Goal: Task Accomplishment & Management: Manage account settings

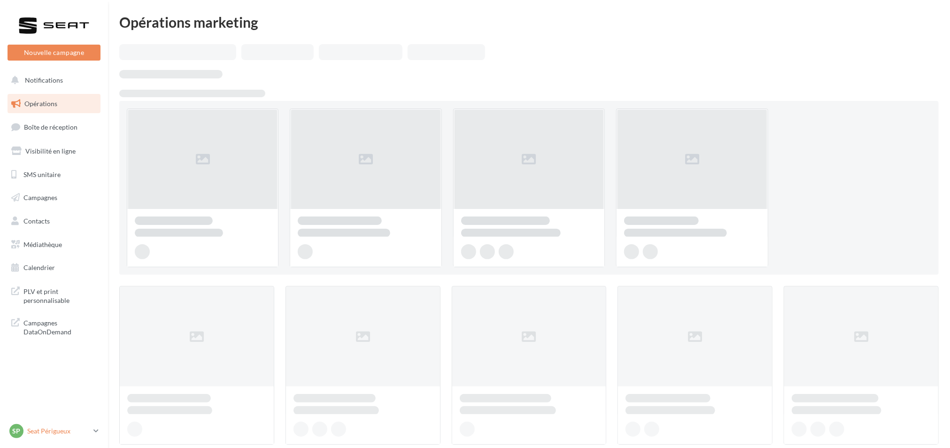
click at [88, 434] on p "Seat Périgueux" at bounding box center [58, 430] width 62 height 9
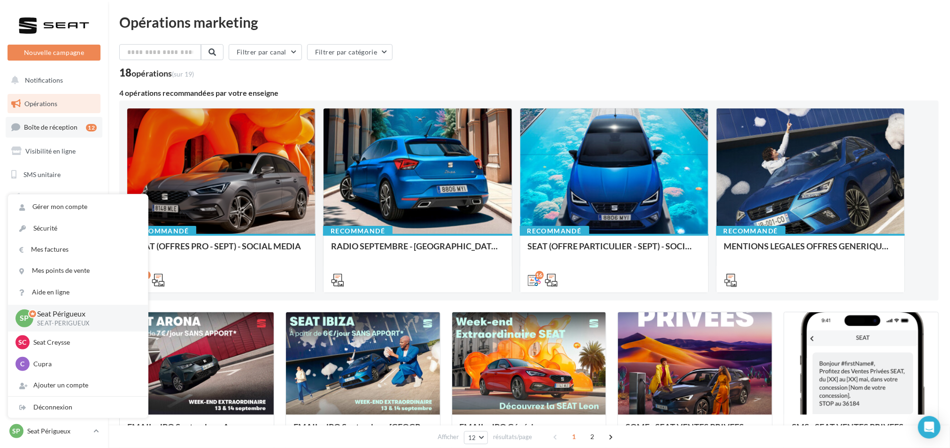
click at [83, 125] on link "Boîte de réception 12" at bounding box center [54, 127] width 97 height 20
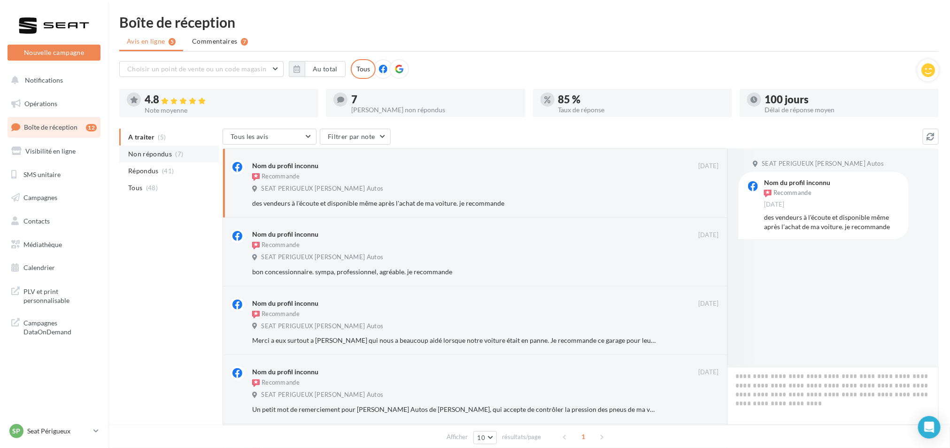
click at [176, 154] on span "(7)" at bounding box center [180, 154] width 8 height 8
click at [73, 426] on p "Seat Périgueux" at bounding box center [58, 430] width 62 height 9
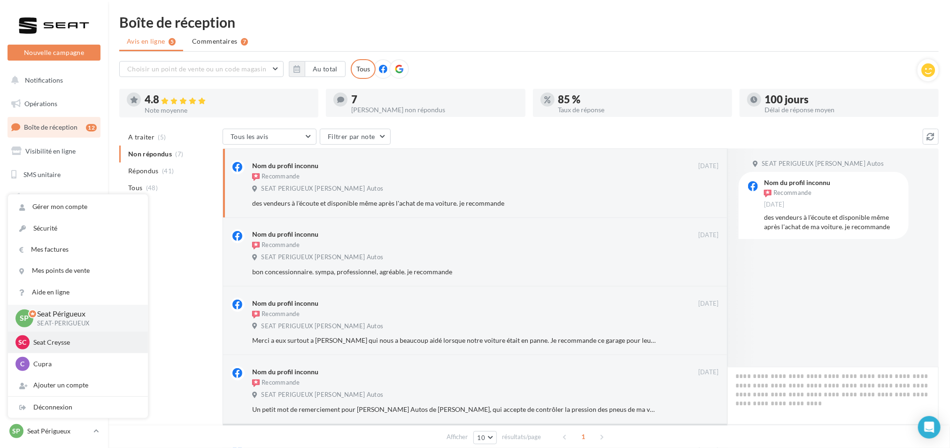
click at [77, 343] on p "Seat Creysse" at bounding box center [84, 342] width 103 height 9
